Goal: Task Accomplishment & Management: Use online tool/utility

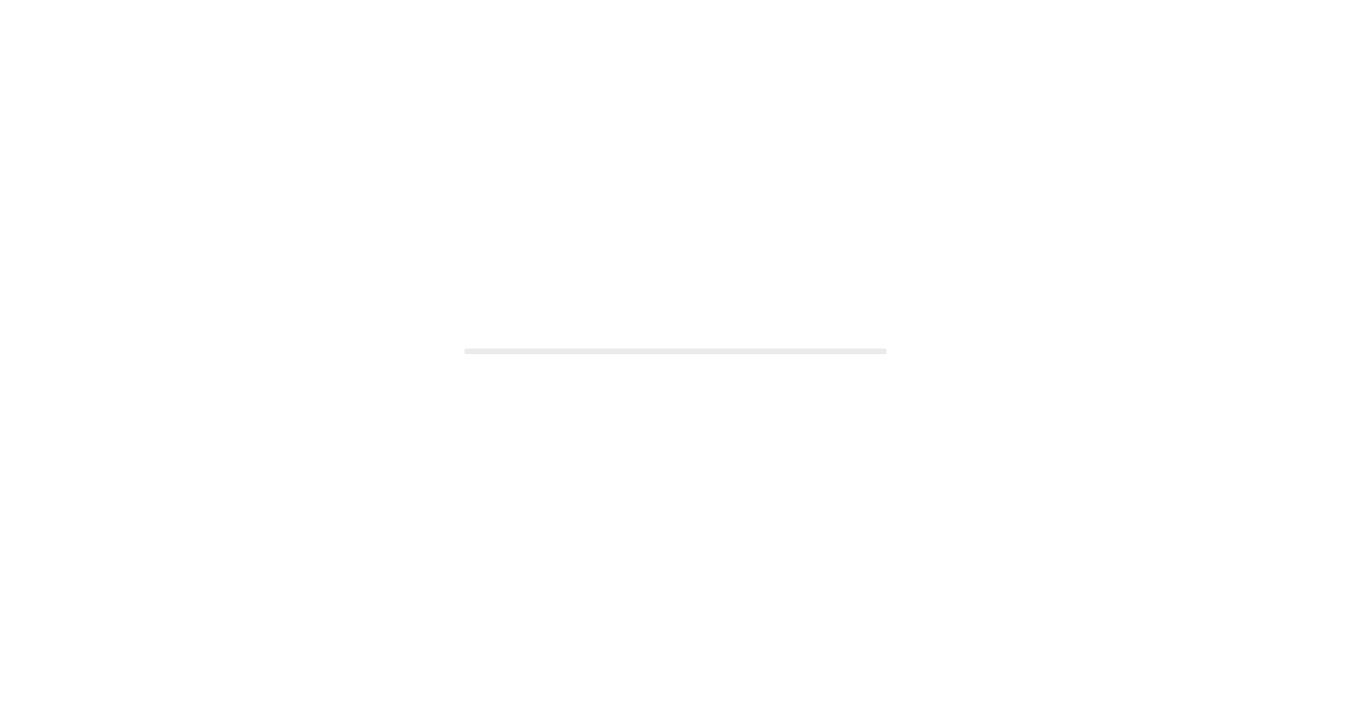
click at [581, 577] on div at bounding box center [675, 351] width 1351 height 702
click at [532, 302] on div at bounding box center [675, 351] width 1351 height 702
click at [906, 568] on div at bounding box center [675, 351] width 1351 height 702
click at [906, 547] on div at bounding box center [675, 351] width 1351 height 702
click at [857, 360] on div at bounding box center [675, 351] width 1351 height 702
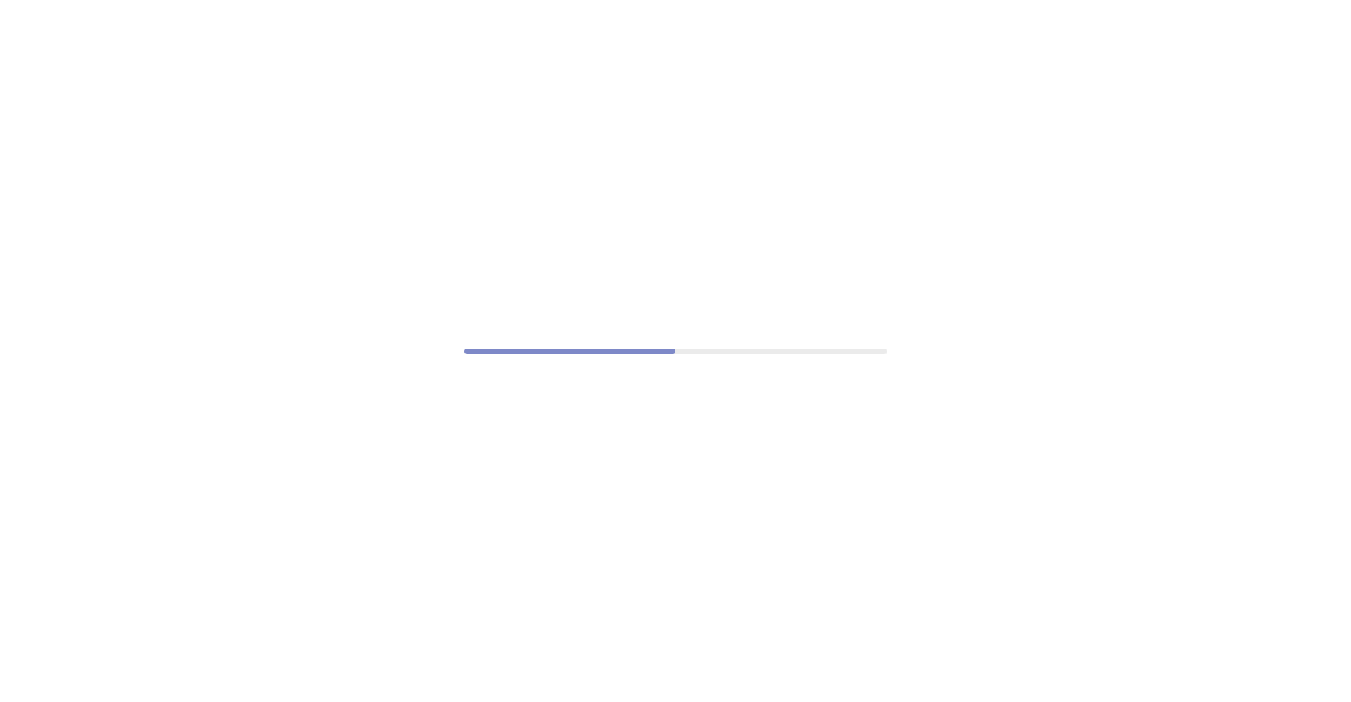
click at [857, 360] on div at bounding box center [675, 351] width 1351 height 702
